Goal: Task Accomplishment & Management: Manage account settings

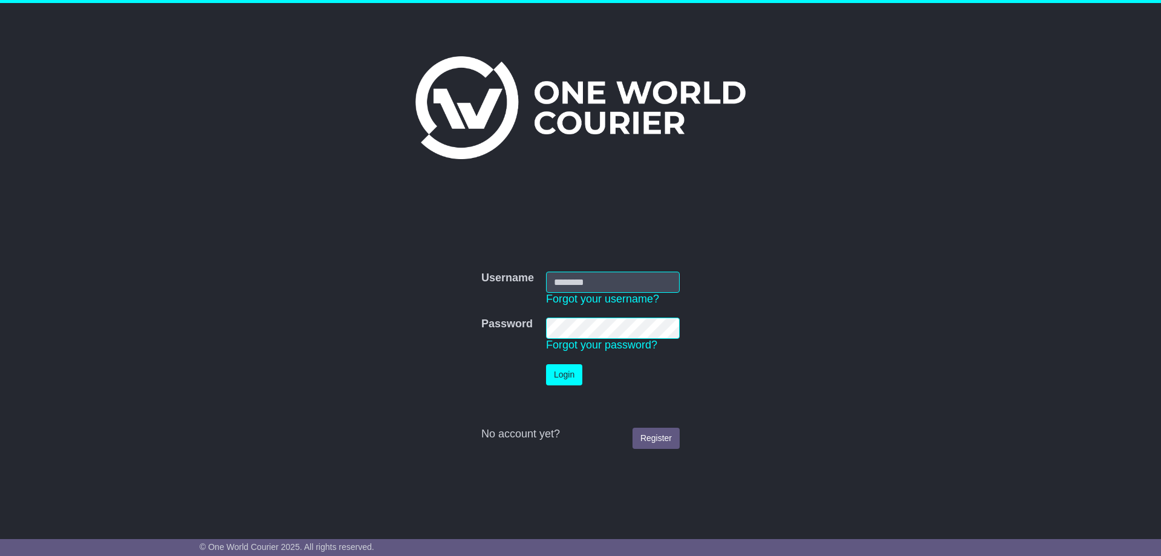
type input "**********"
click at [559, 366] on button "Login" at bounding box center [564, 374] width 36 height 21
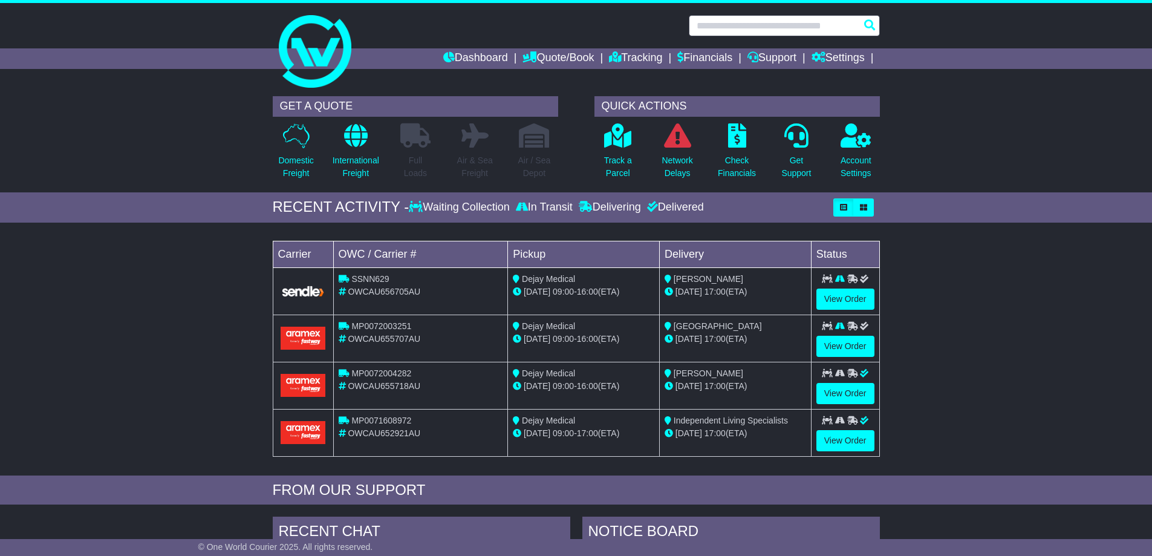
click at [805, 30] on input "text" at bounding box center [784, 25] width 191 height 21
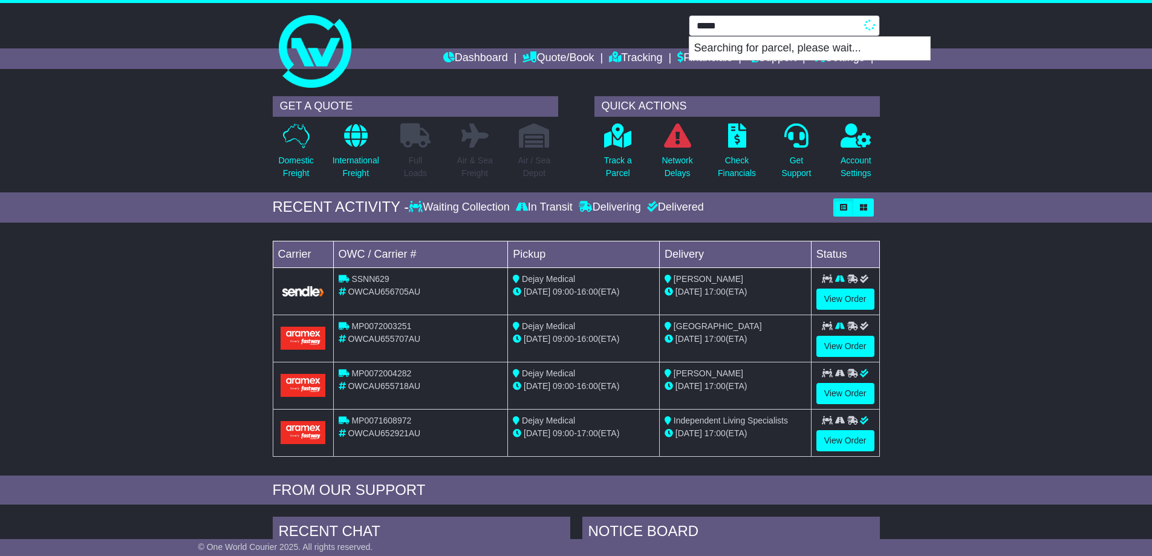
type input "*****"
